Goal: Navigation & Orientation: Find specific page/section

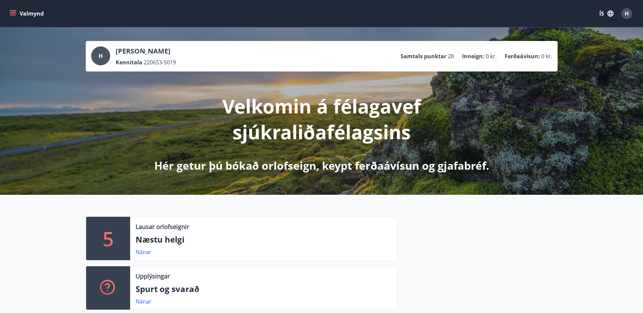
click at [13, 13] on icon "menu" at bounding box center [13, 12] width 6 height 1
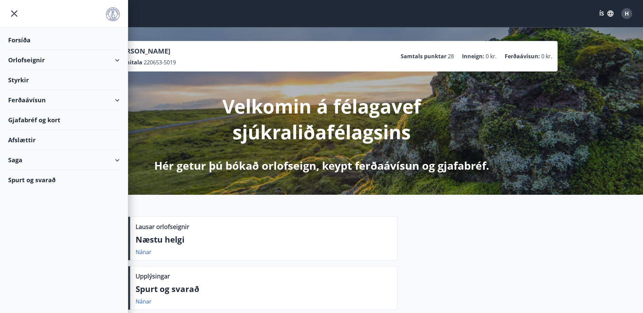
click at [21, 140] on div "Afslættir" at bounding box center [64, 140] width 112 height 20
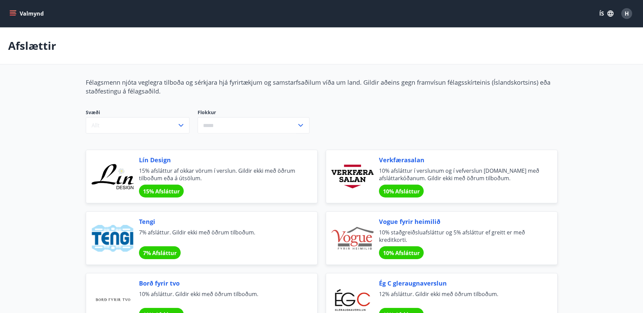
click at [10, 12] on icon "menu" at bounding box center [13, 12] width 6 height 1
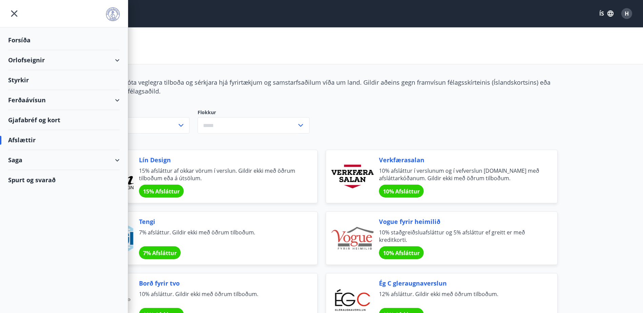
click at [17, 119] on div "Gjafabréf og kort" at bounding box center [64, 120] width 112 height 20
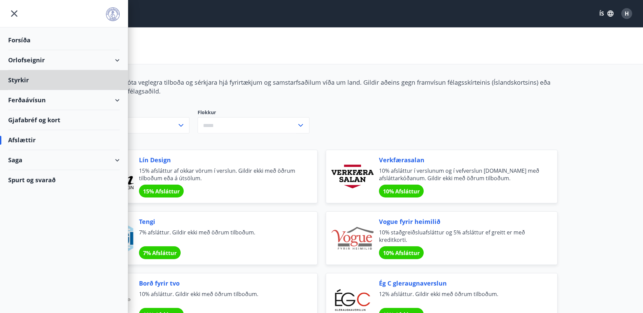
click at [20, 42] on div "Forsíða" at bounding box center [64, 40] width 112 height 20
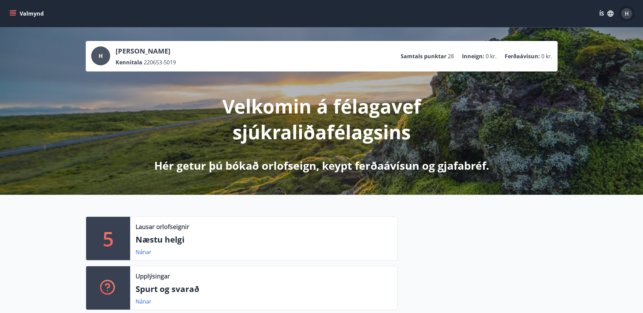
click at [629, 14] on span "H" at bounding box center [627, 13] width 4 height 7
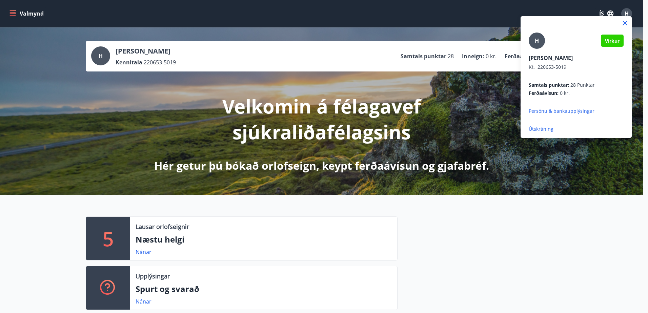
click at [539, 129] on p "Útskráning" at bounding box center [576, 129] width 95 height 7
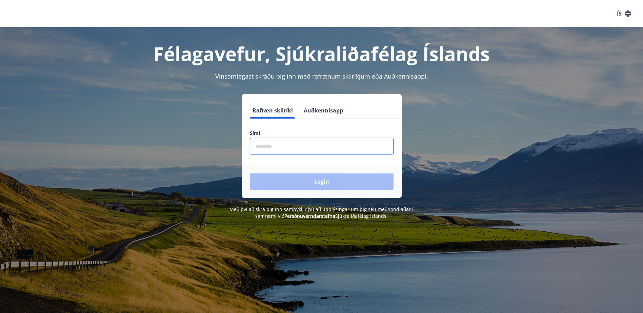
click at [283, 147] on input "phone" at bounding box center [322, 146] width 144 height 17
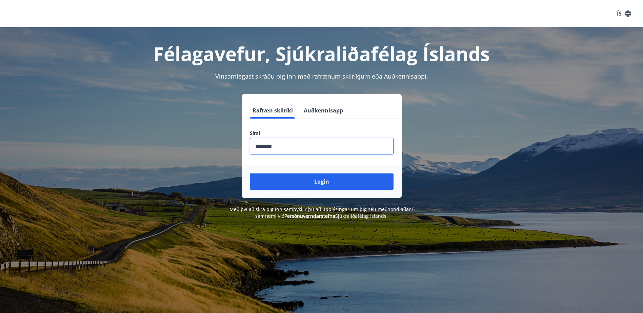
type input "********"
click at [250, 174] on button "Login" at bounding box center [322, 182] width 144 height 16
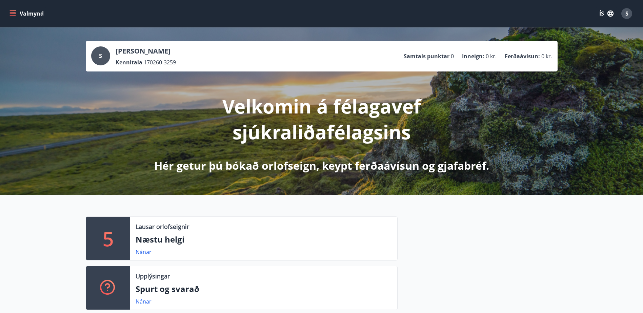
click at [12, 13] on icon "menu" at bounding box center [13, 12] width 6 height 1
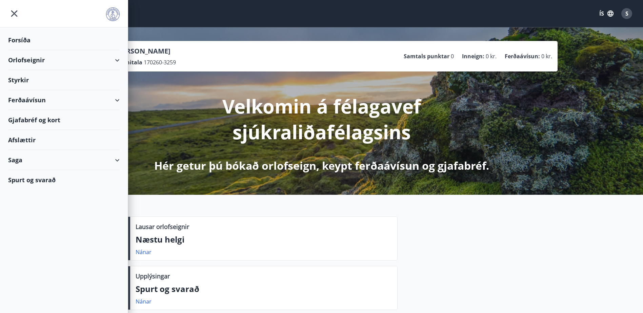
click at [491, 216] on div "5 Lausar orlofseignir Næstu helgi Nánar Upplýsingar Spurt og svarað Nánar" at bounding box center [321, 261] width 643 height 132
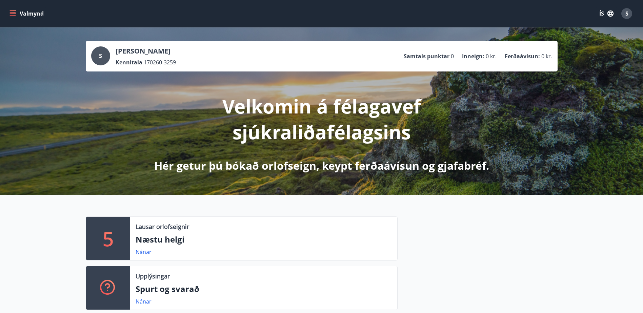
click at [629, 12] on div "S" at bounding box center [626, 13] width 11 height 11
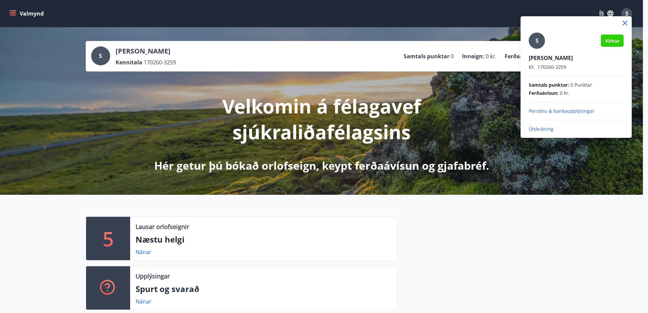
click at [537, 128] on p "Útskráning" at bounding box center [576, 129] width 95 height 7
